Goal: Information Seeking & Learning: Learn about a topic

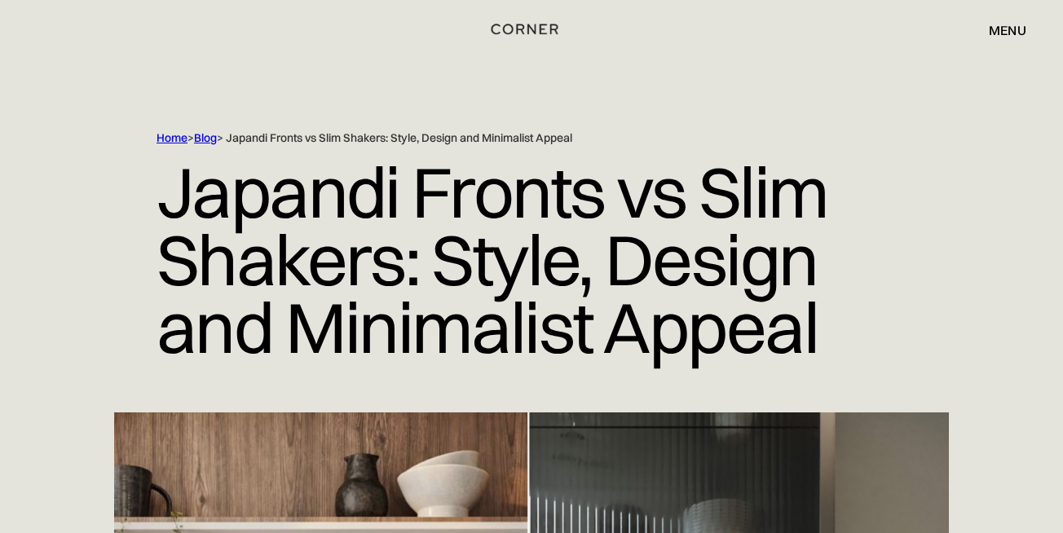
click at [513, 28] on img "home" at bounding box center [524, 29] width 67 height 21
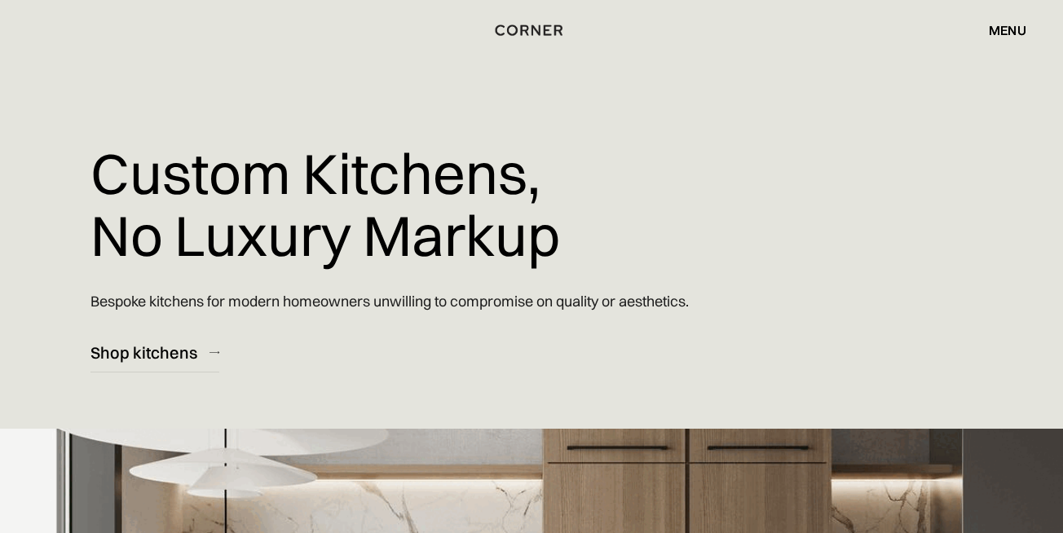
click at [1010, 26] on div "menu" at bounding box center [1008, 30] width 38 height 13
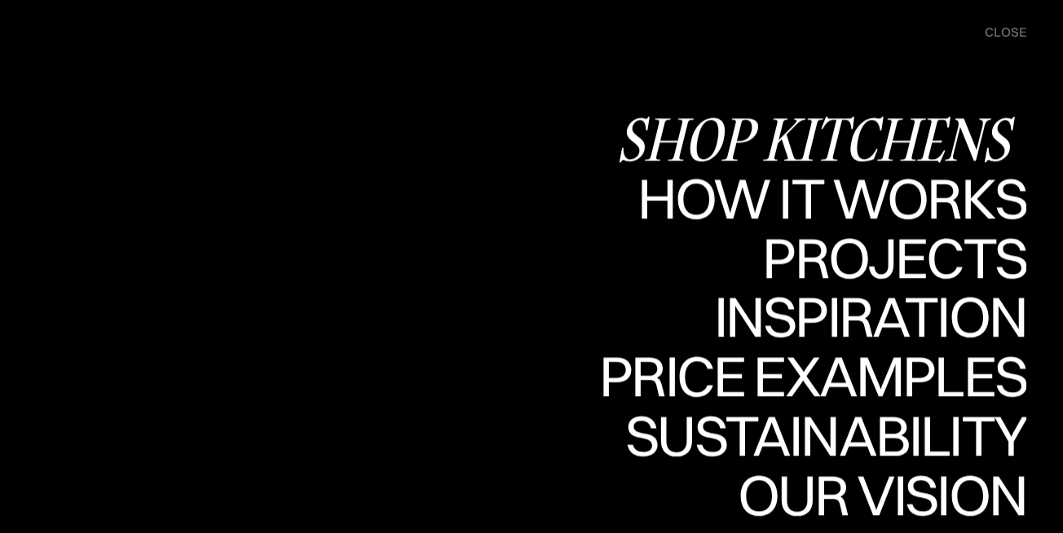
click at [872, 122] on div "Shop Kitchens" at bounding box center [821, 138] width 410 height 57
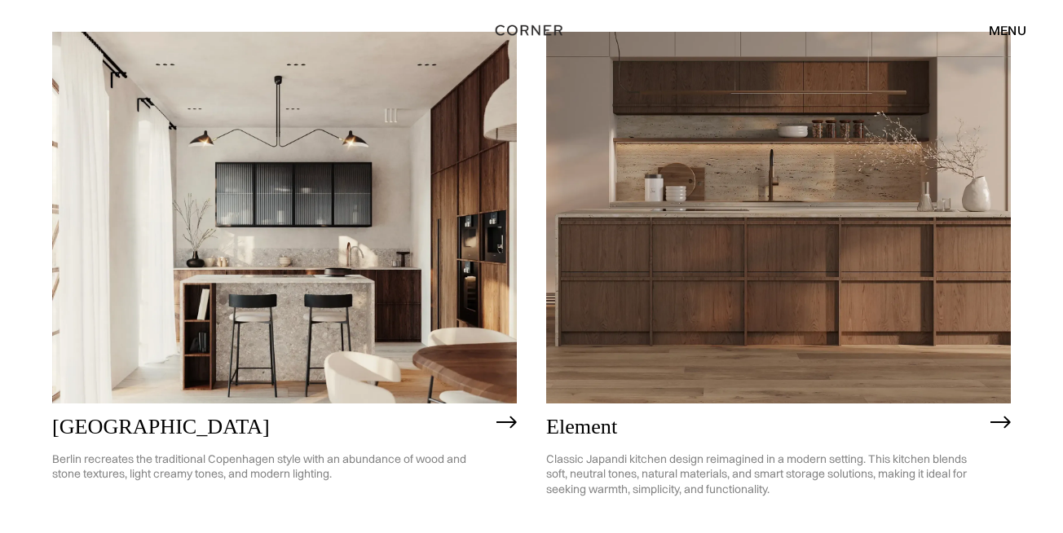
scroll to position [817, 0]
click at [660, 250] on img at bounding box center [778, 218] width 465 height 372
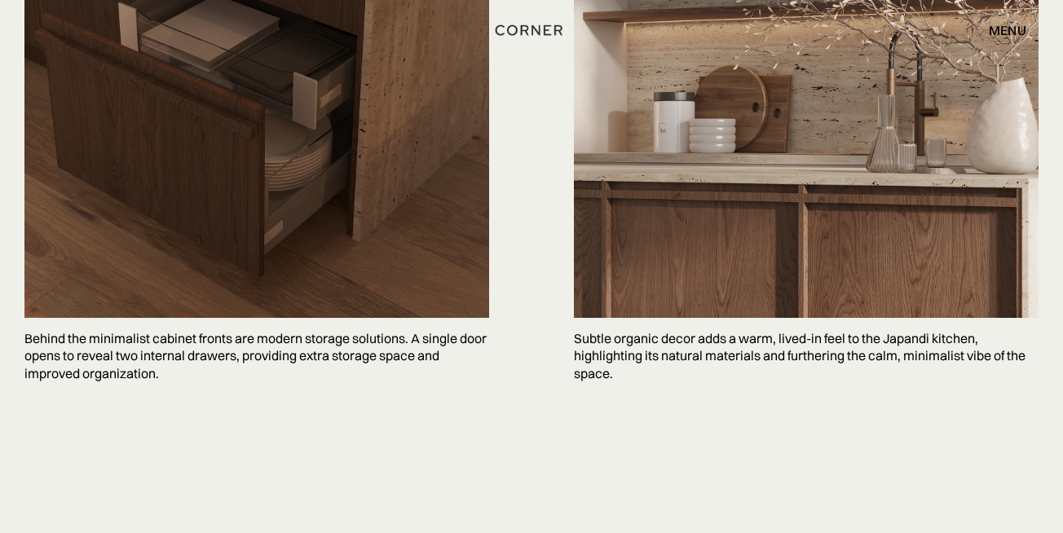
scroll to position [4266, 0]
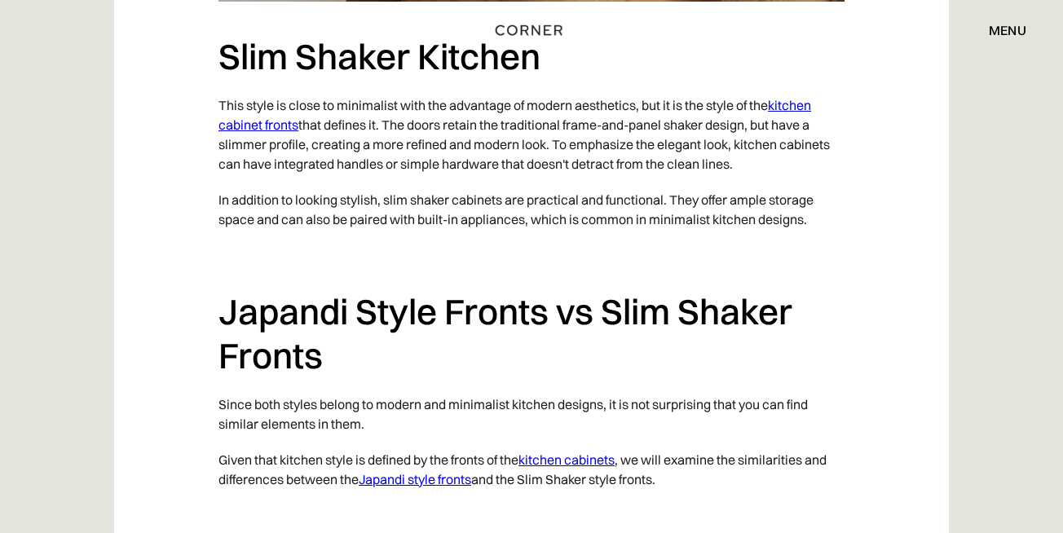
scroll to position [2692, 0]
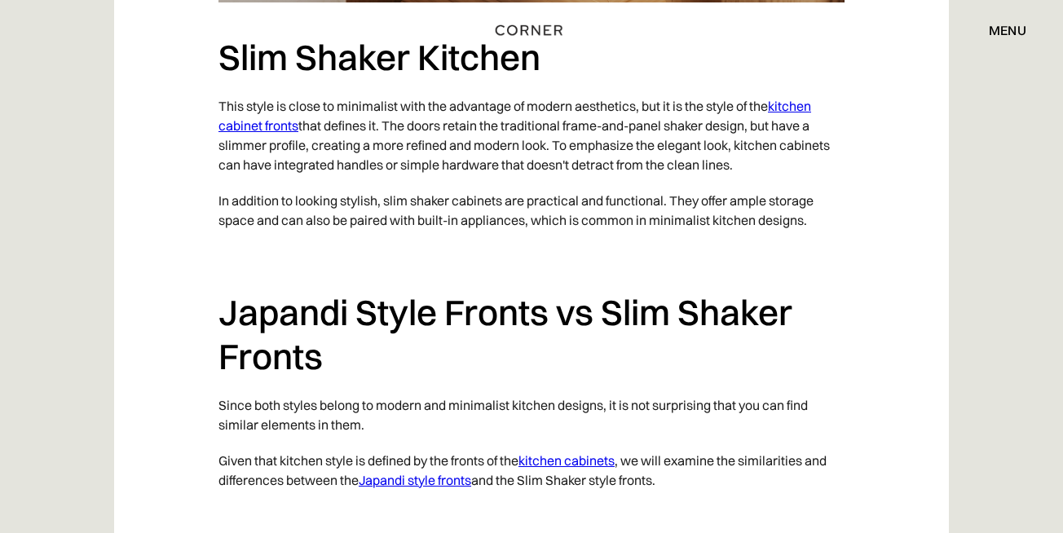
click at [424, 202] on p "In addition to looking stylish, slim shaker cabinets are practical and function…" at bounding box center [531, 210] width 626 height 55
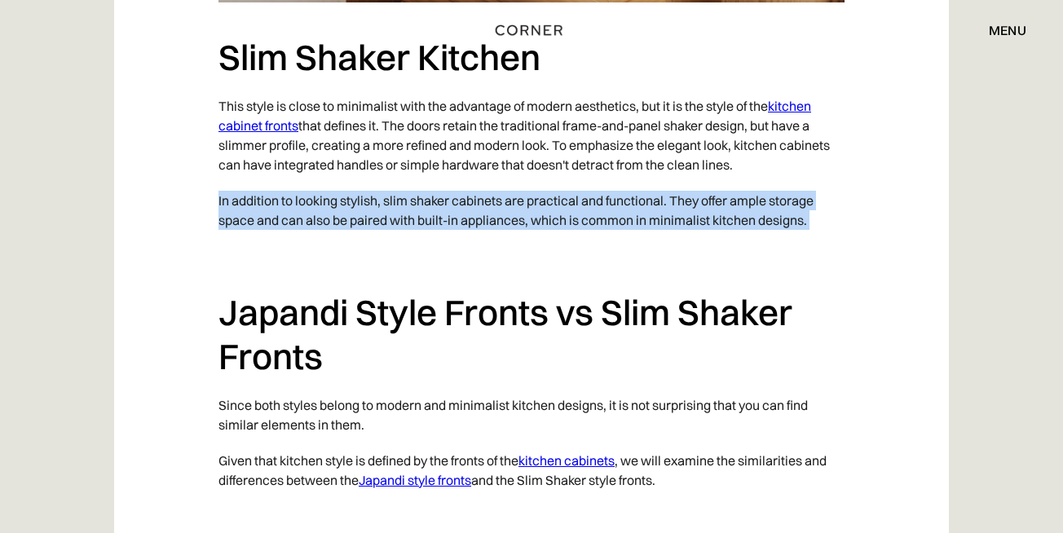
click at [424, 202] on p "In addition to looking stylish, slim shaker cabinets are practical and function…" at bounding box center [531, 210] width 626 height 55
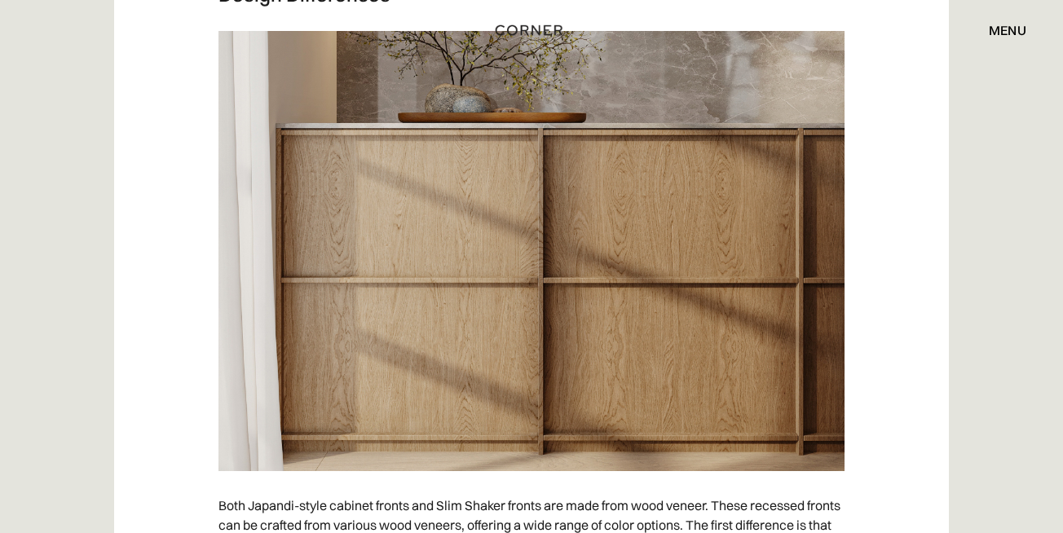
scroll to position [4695, 0]
